Goal: Task Accomplishment & Management: Use online tool/utility

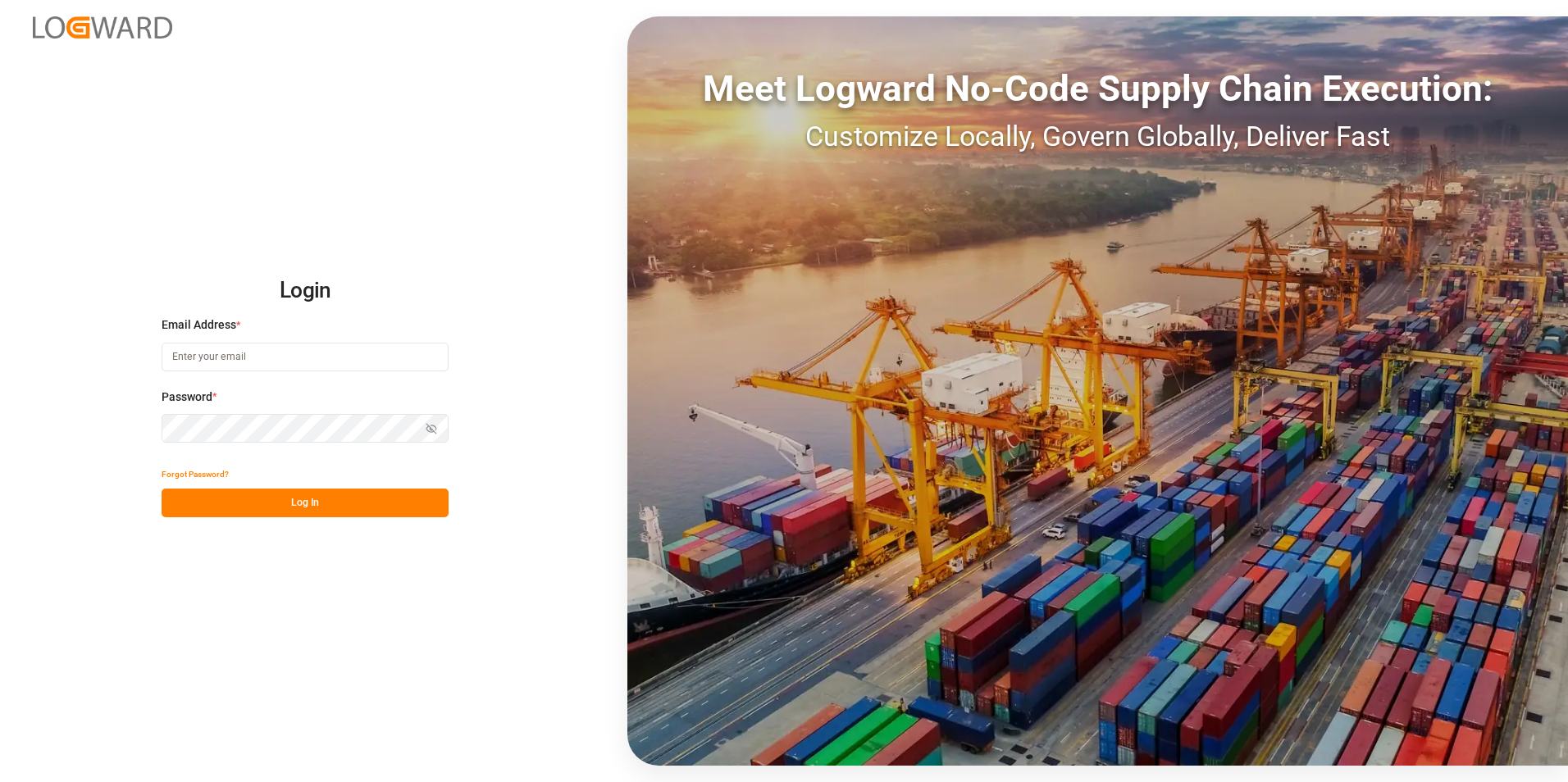
type input "[PERSON_NAME][EMAIL_ADDRESS][DOMAIN_NAME]"
click at [373, 487] on div "Forgot Password?" at bounding box center [305, 474] width 287 height 29
click at [375, 488] on div "Forgot Password?" at bounding box center [305, 474] width 287 height 29
click at [373, 496] on button "Log In" at bounding box center [305, 503] width 287 height 29
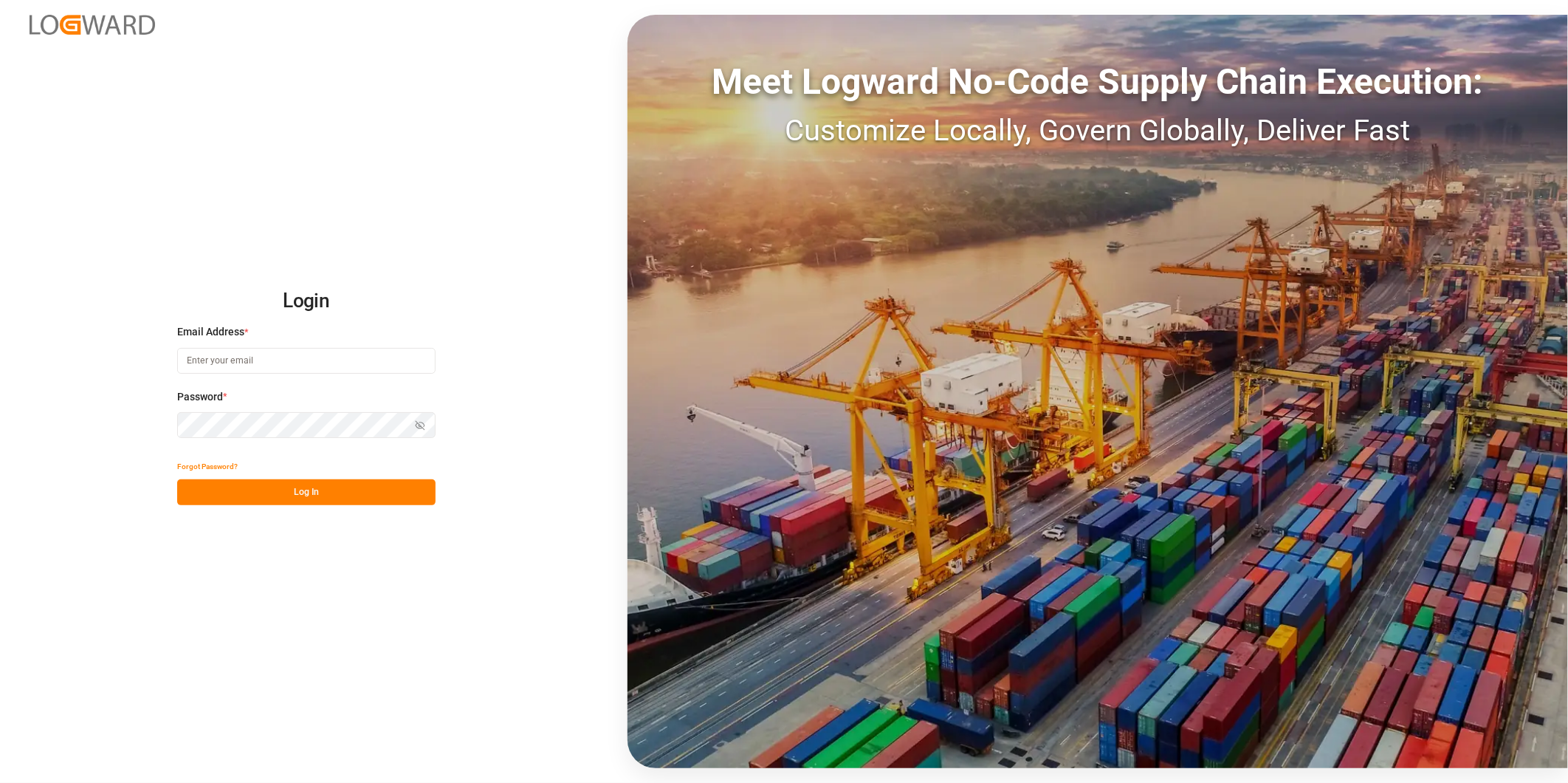
type input "[PERSON_NAME][EMAIL_ADDRESS][DOMAIN_NAME]"
click at [372, 495] on button "Log In" at bounding box center [306, 492] width 258 height 26
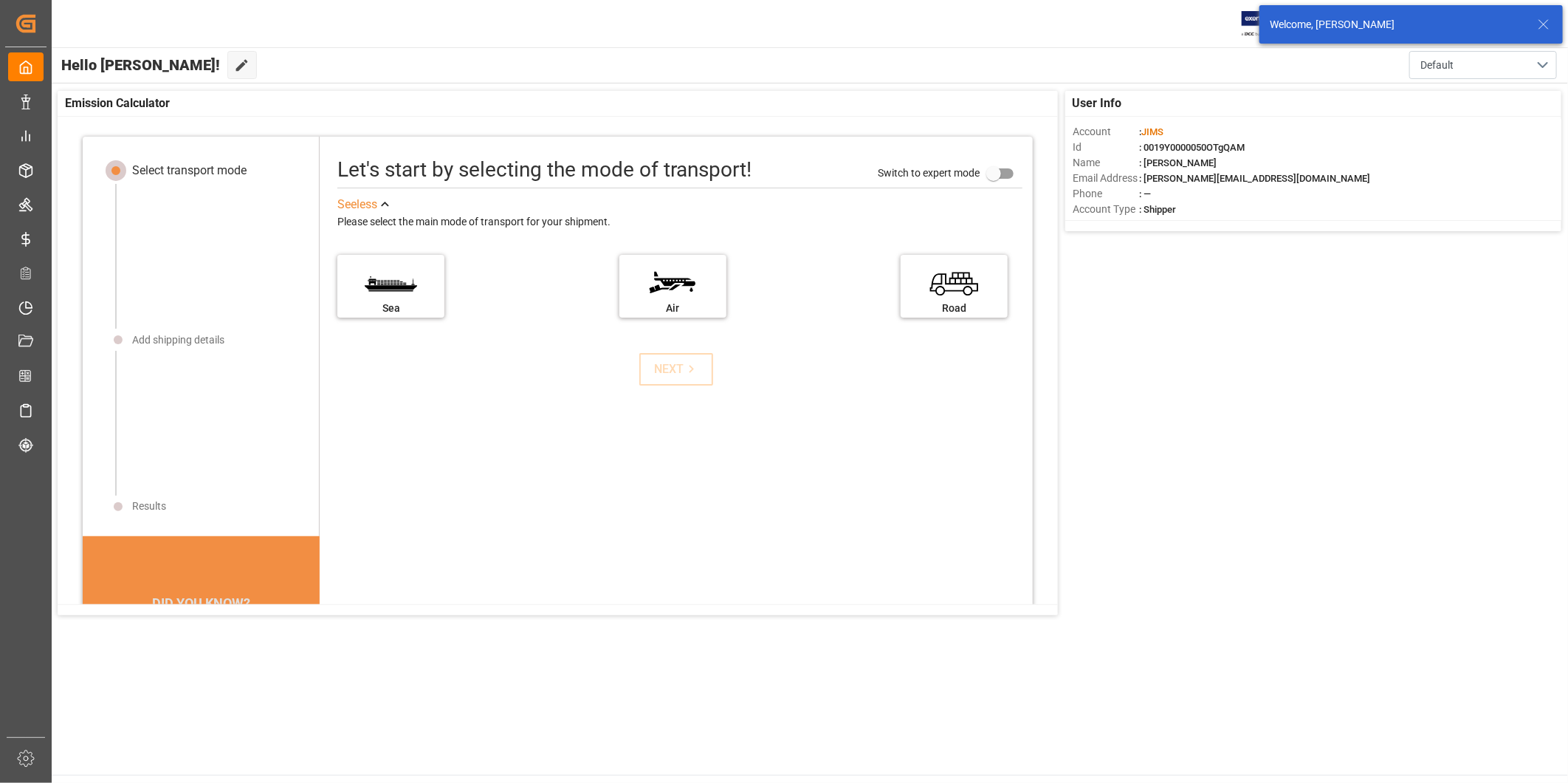
click at [1544, 22] on icon at bounding box center [1543, 23] width 18 height 18
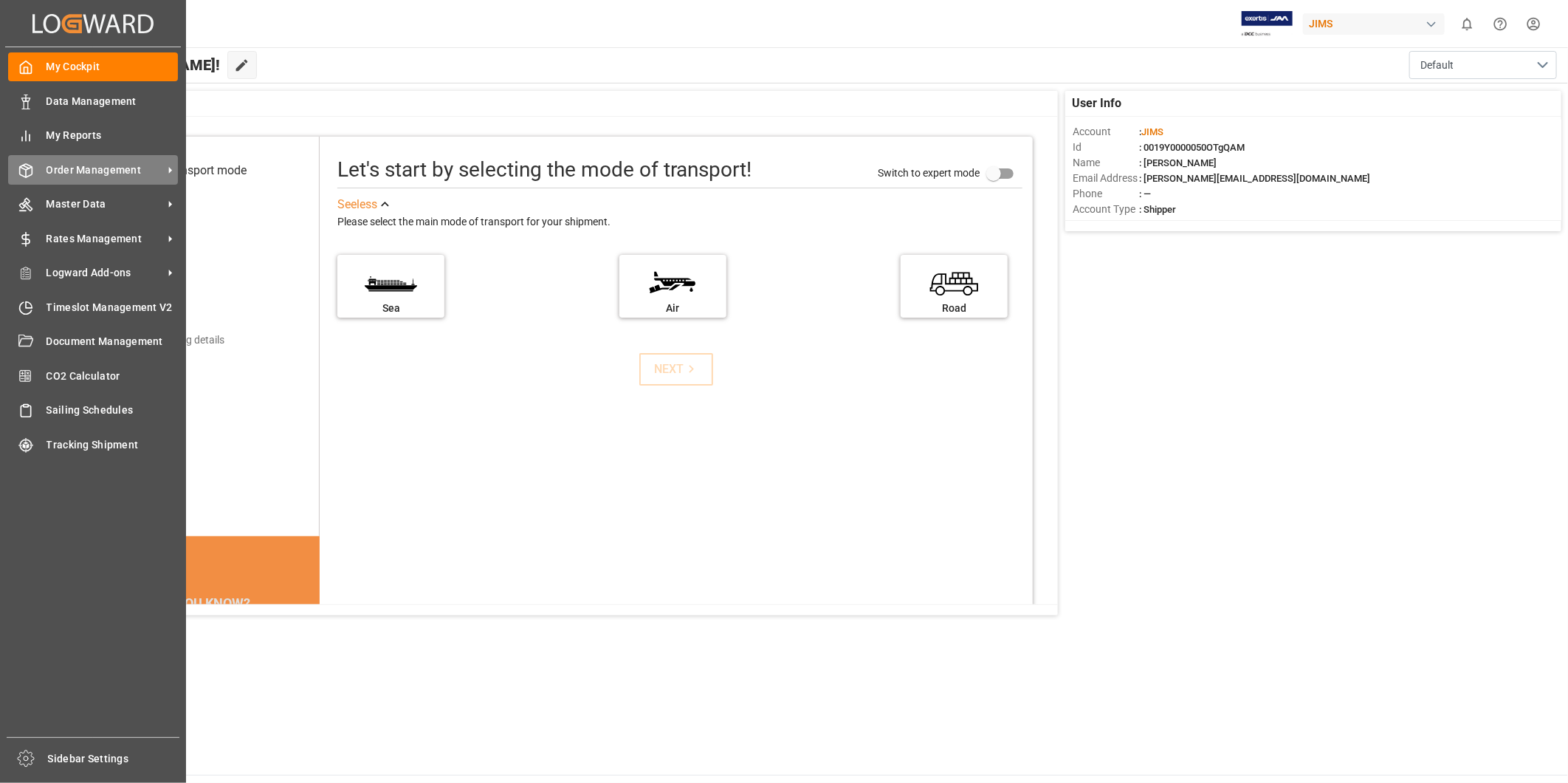
click at [72, 174] on span "Order Management" at bounding box center [104, 170] width 116 height 15
